Goal: Book appointment/travel/reservation

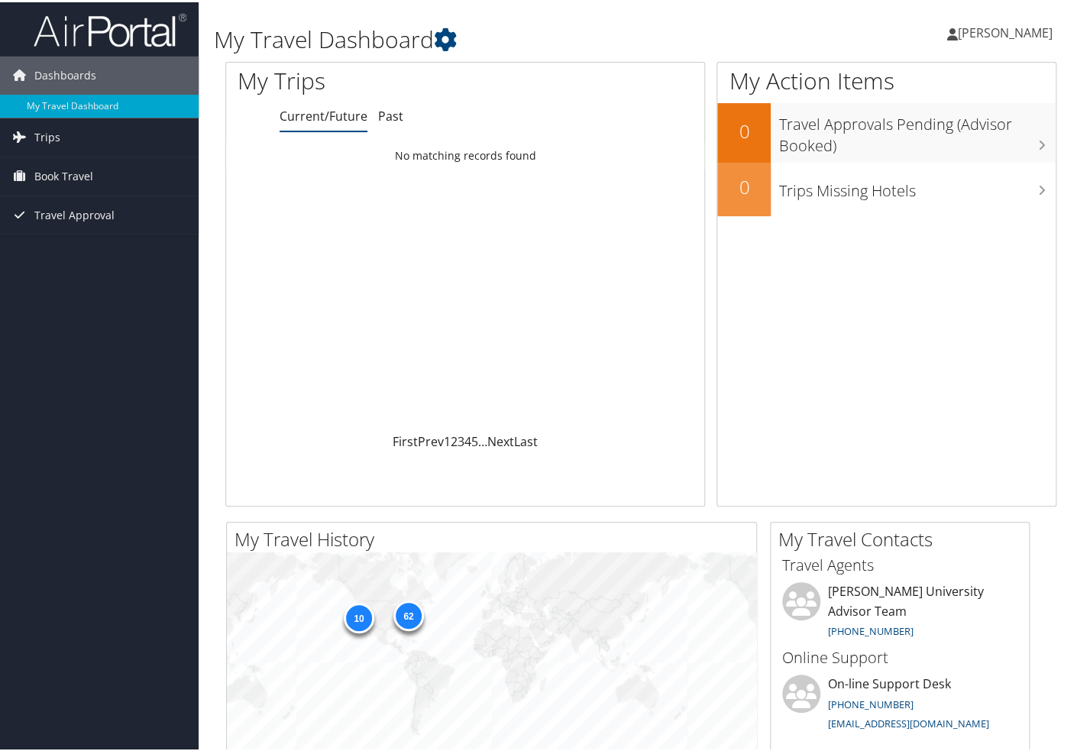
click at [88, 167] on span "Book Travel" at bounding box center [63, 174] width 59 height 38
click at [115, 228] on link "Book/Manage Online Trips" at bounding box center [99, 227] width 199 height 23
